Goal: Information Seeking & Learning: Learn about a topic

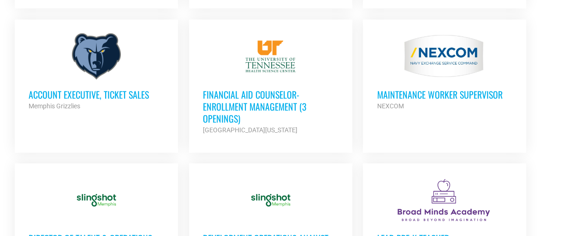
scroll to position [559, 0]
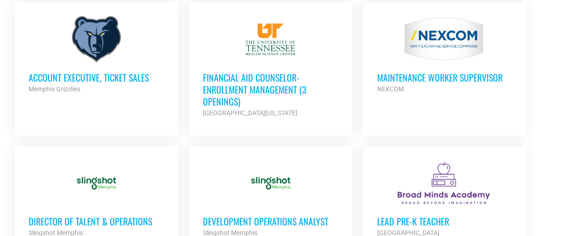
click at [109, 77] on h3 "Account Executive, Ticket Sales" at bounding box center [96, 77] width 135 height 12
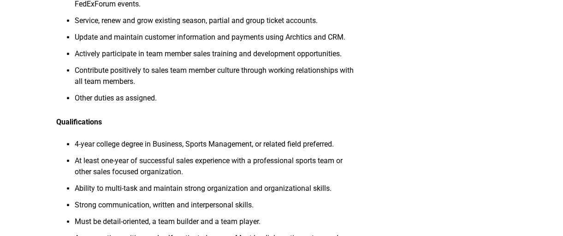
scroll to position [387, 0]
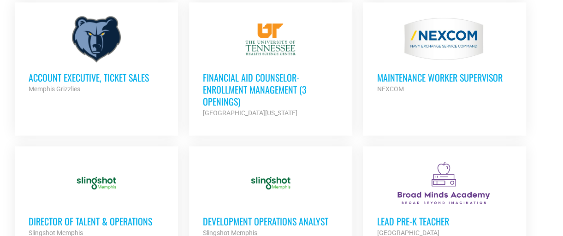
click at [252, 88] on h3 "Financial Aid Counselor-Enrollment Management (3 Openings)" at bounding box center [270, 89] width 135 height 36
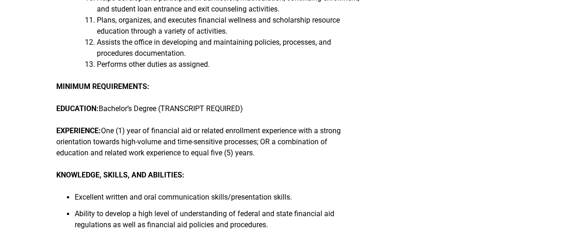
scroll to position [504, 0]
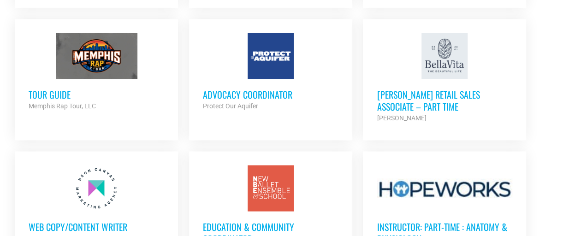
scroll to position [811, 0]
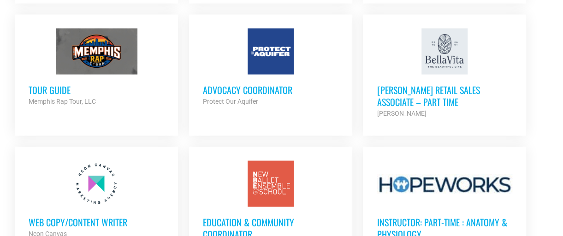
click at [402, 87] on h3 "[PERSON_NAME] Retail Sales Associate – Part Time" at bounding box center [443, 95] width 135 height 24
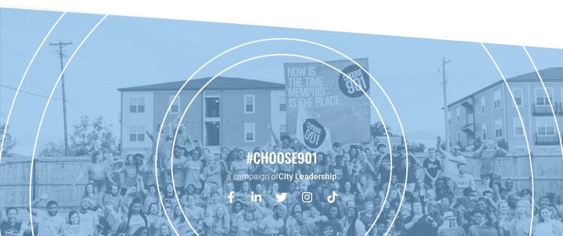
scroll to position [633, 0]
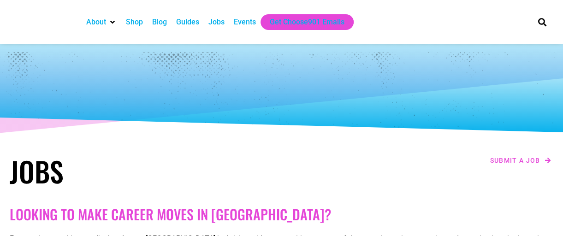
checkbox input "true"
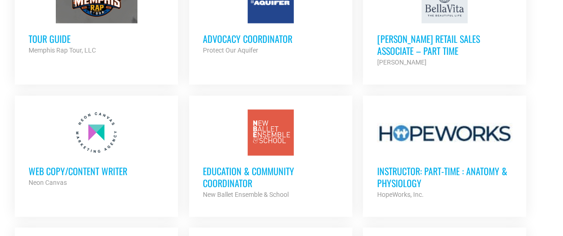
scroll to position [866, 0]
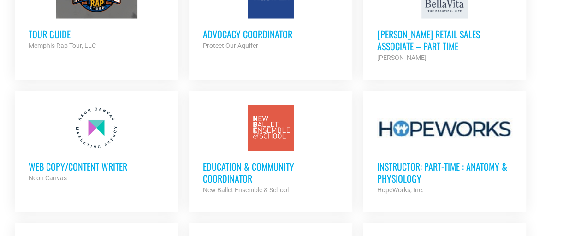
click at [221, 164] on h3 "Education & Community Coordinator" at bounding box center [270, 172] width 135 height 24
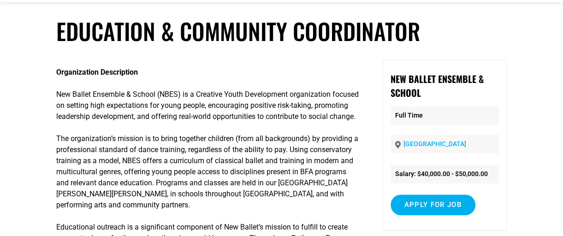
scroll to position [55, 0]
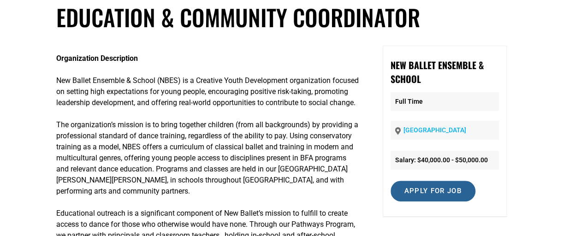
click at [441, 184] on input "Apply for job" at bounding box center [432, 191] width 85 height 21
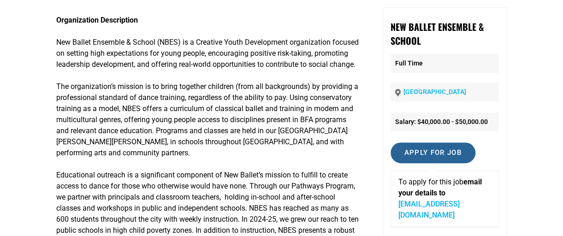
scroll to position [112, 0]
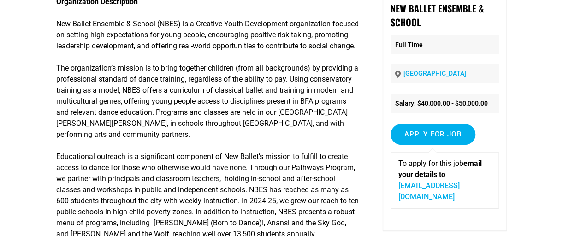
click at [425, 187] on link "careers@newballet.org" at bounding box center [428, 191] width 61 height 20
click at [504, 191] on div "New Ballet Ensemble & School Full Time Memphis Salary: $40,000.00 - $50,000.00 …" at bounding box center [444, 110] width 124 height 242
drag, startPoint x: 475, startPoint y: 188, endPoint x: 394, endPoint y: 187, distance: 80.2
click at [394, 187] on div "To apply for this job email your details to careers@newballet.org" at bounding box center [444, 180] width 108 height 56
copy link "careers@newballet.org"
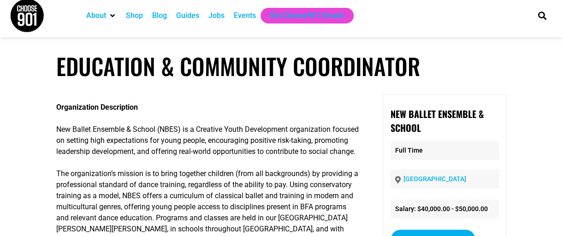
scroll to position [0, 0]
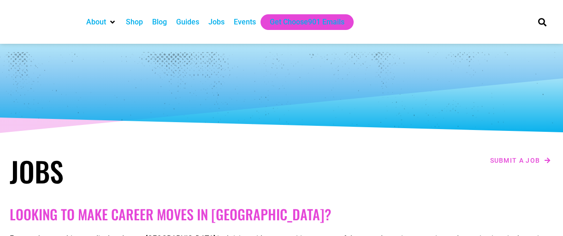
checkbox input "true"
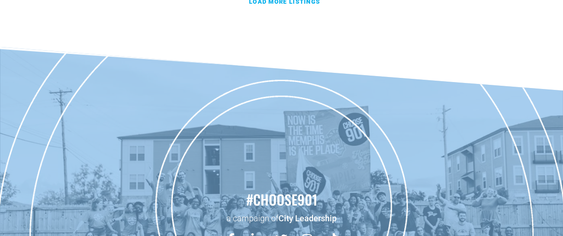
scroll to position [1381, 0]
